Goal: Register for event/course

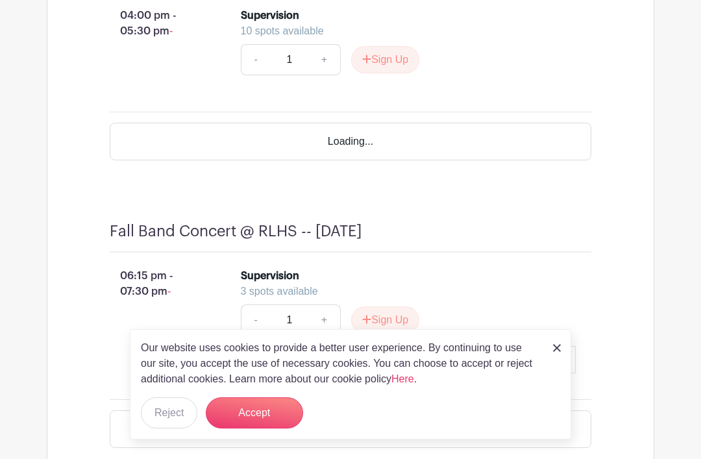
scroll to position [1547, 0]
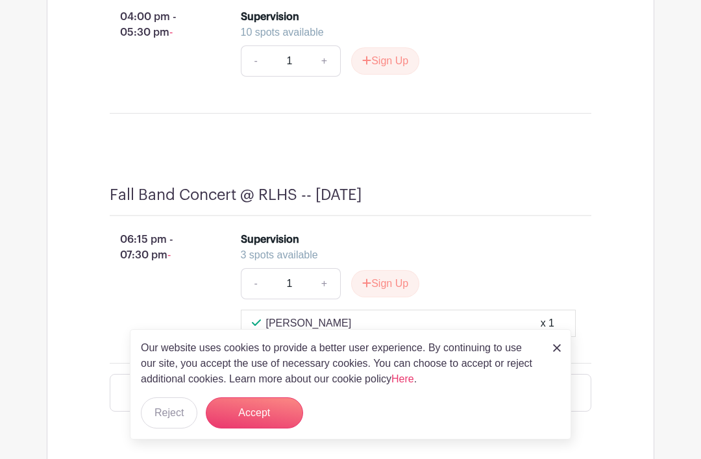
click at [381, 75] on button "Sign Up" at bounding box center [385, 60] width 68 height 27
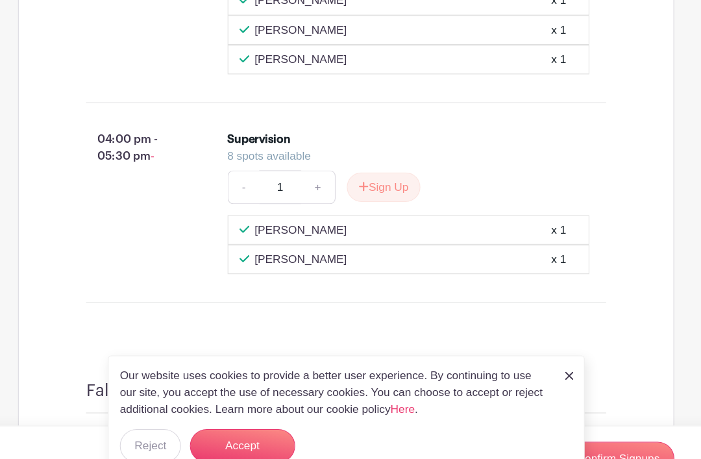
scroll to position [1485, 0]
click at [351, 187] on button "Sign Up" at bounding box center [385, 173] width 68 height 27
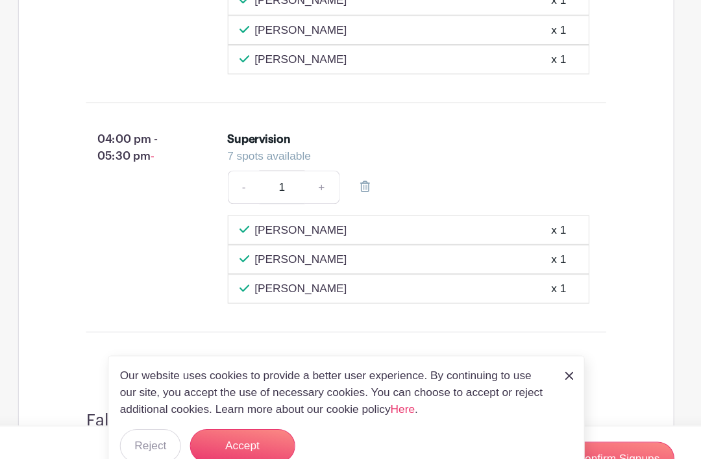
click at [350, 189] on link at bounding box center [368, 173] width 36 height 31
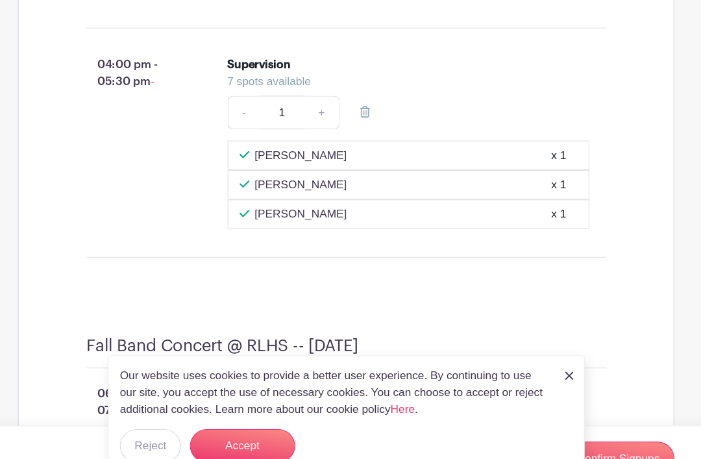
scroll to position [1518, 0]
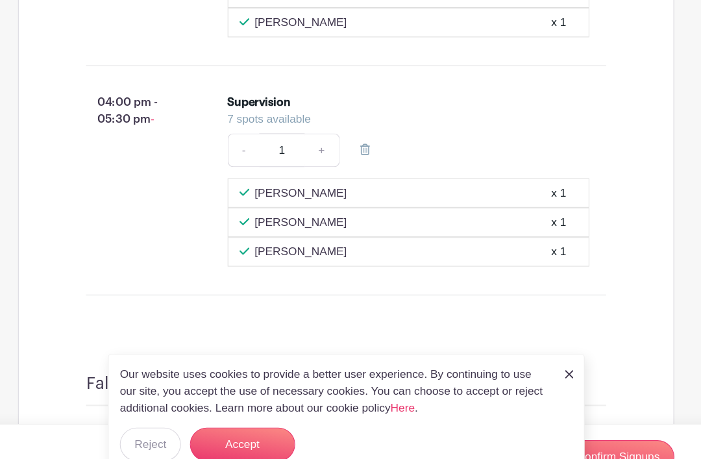
click at [236, 393] on div "Our website uses cookies to provide a better user experience. By continuing to …" at bounding box center [351, 384] width 442 height 110
click at [538, 353] on div "Our website uses cookies to provide a better user experience. By continuing to …" at bounding box center [351, 384] width 442 height 110
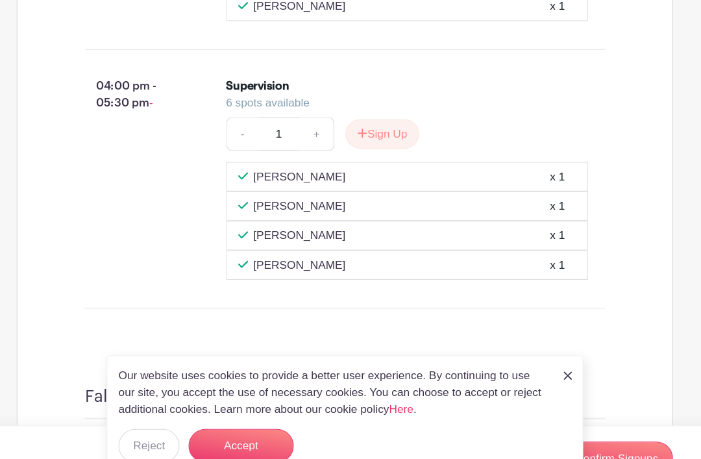
scroll to position [1535, 0]
click at [553, 352] on img at bounding box center [557, 348] width 8 height 8
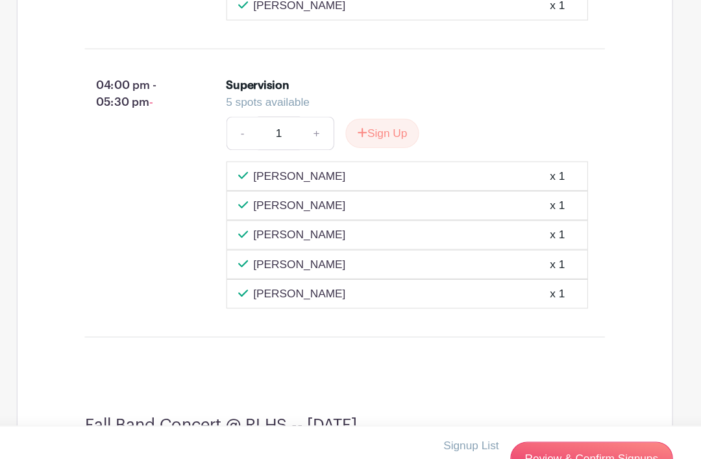
click at [534, 426] on link "Review & Confirm Signups" at bounding box center [579, 424] width 151 height 31
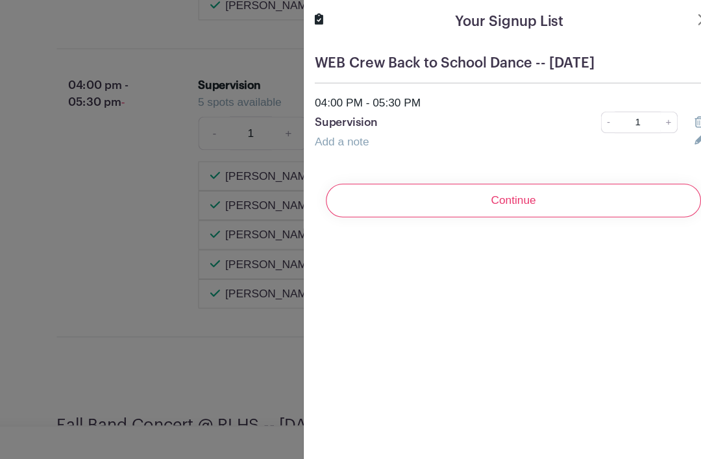
click at [380, 194] on input "Continue" at bounding box center [506, 185] width 347 height 31
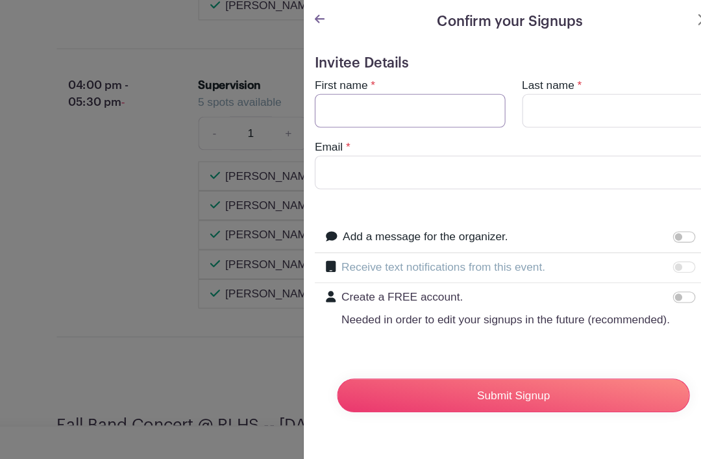
click at [323, 99] on input "First name" at bounding box center [411, 102] width 177 height 31
click at [384, 93] on input "First name" at bounding box center [411, 102] width 177 height 31
type input "[PERSON_NAME]"
click at [566, 100] on input "Last name" at bounding box center [603, 102] width 177 height 31
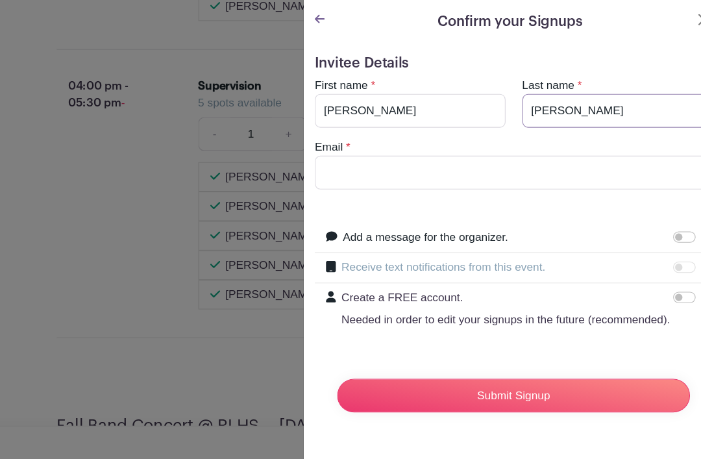
type input "[PERSON_NAME]"
click at [445, 160] on input "Email" at bounding box center [507, 159] width 368 height 31
type input "[EMAIL_ADDRESS][DOMAIN_NAME]"
click at [475, 366] on input "Submit Signup" at bounding box center [507, 366] width 327 height 31
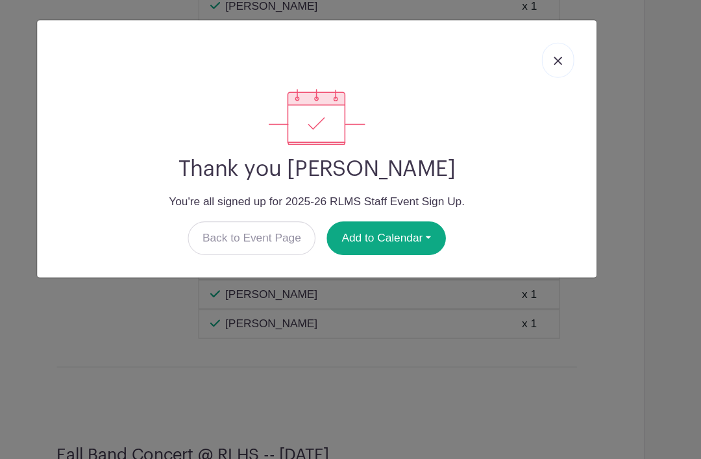
click at [544, 53] on img at bounding box center [548, 57] width 8 height 8
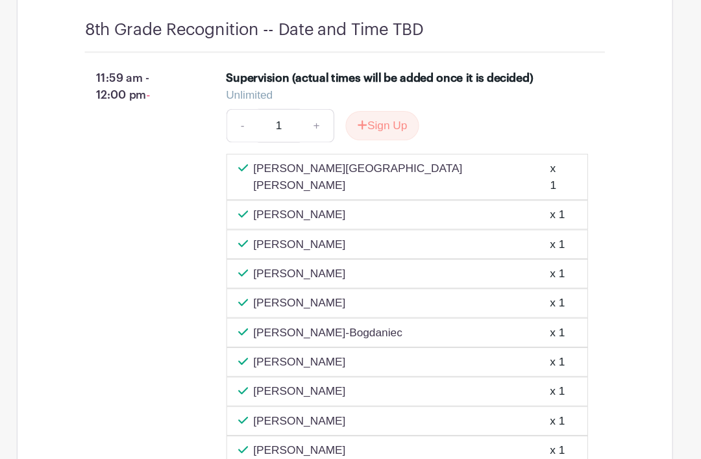
scroll to position [6326, 0]
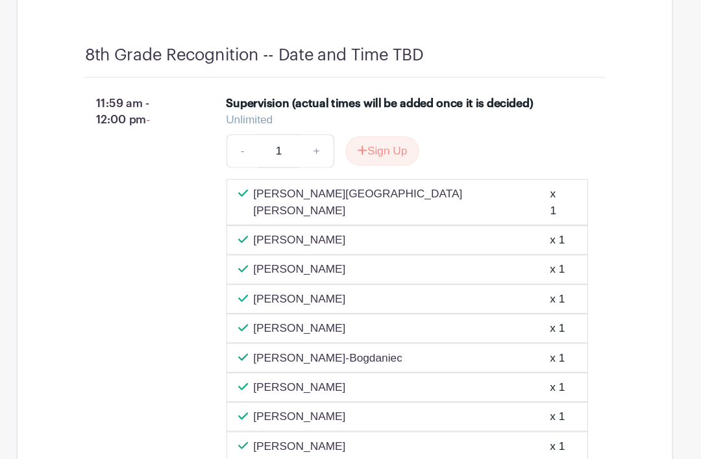
click at [353, 153] on button "Sign Up" at bounding box center [385, 139] width 68 height 27
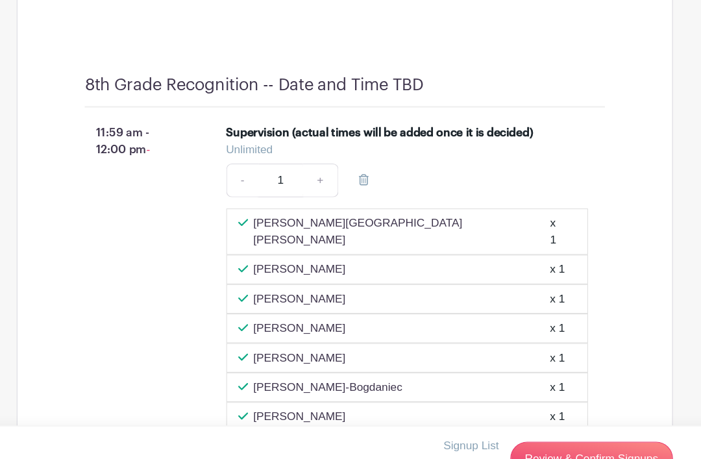
click at [550, 431] on link "Review & Confirm Signups" at bounding box center [579, 424] width 151 height 31
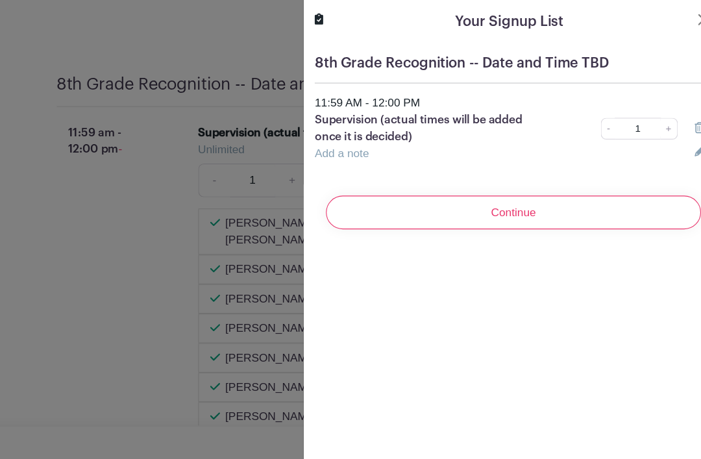
click at [381, 205] on input "Continue" at bounding box center [506, 196] width 347 height 31
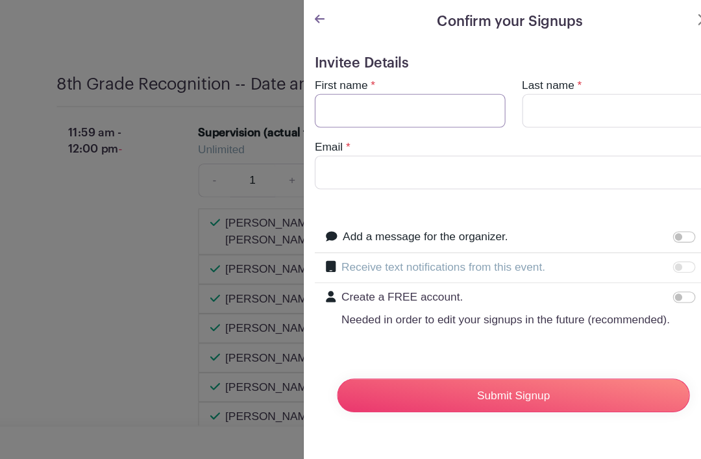
click at [338, 99] on input "First name" at bounding box center [411, 102] width 177 height 31
type input "[PERSON_NAME]"
click at [541, 99] on input "Last name" at bounding box center [603, 102] width 177 height 31
type input "[PERSON_NAME]"
click at [501, 151] on input "Email" at bounding box center [507, 159] width 368 height 31
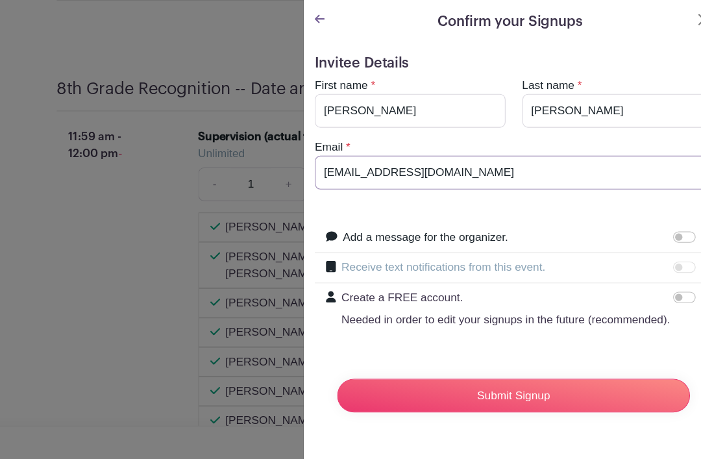
type input "[EMAIL_ADDRESS][DOMAIN_NAME]"
click at [475, 366] on input "Submit Signup" at bounding box center [507, 366] width 327 height 31
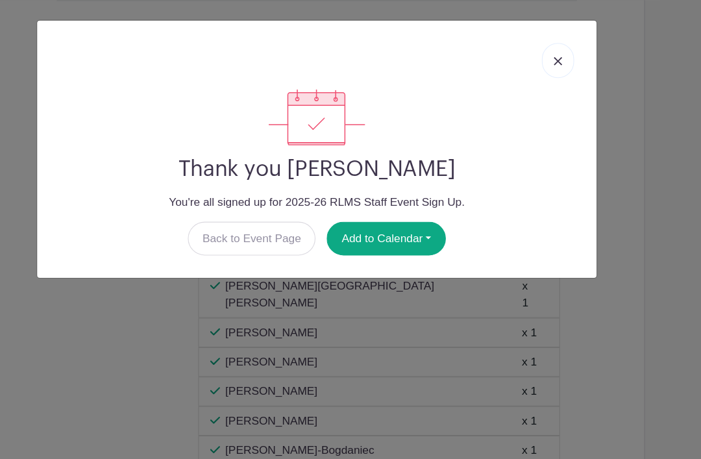
click at [544, 55] on img at bounding box center [548, 57] width 8 height 8
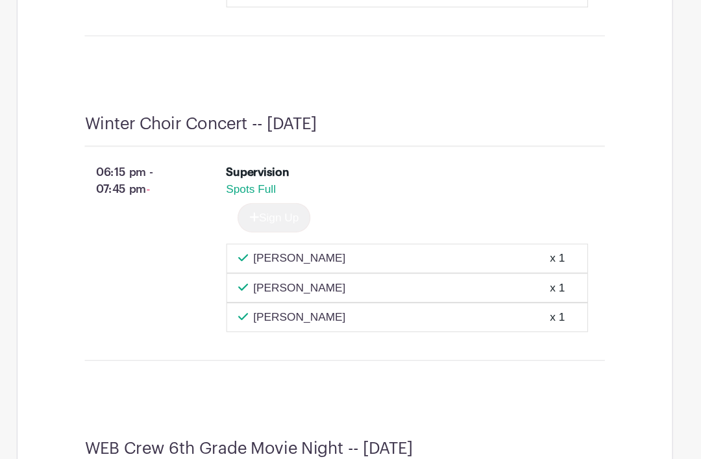
scroll to position [3195, 0]
